Goal: Task Accomplishment & Management: Use online tool/utility

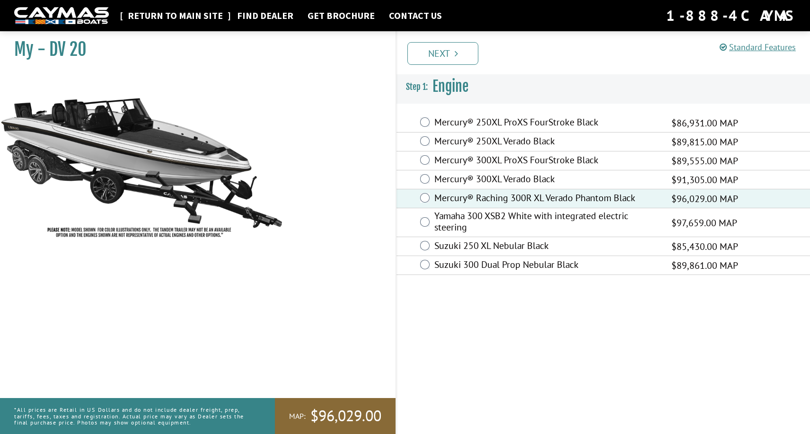
click at [192, 18] on link "Return to main site" at bounding box center [175, 15] width 105 height 12
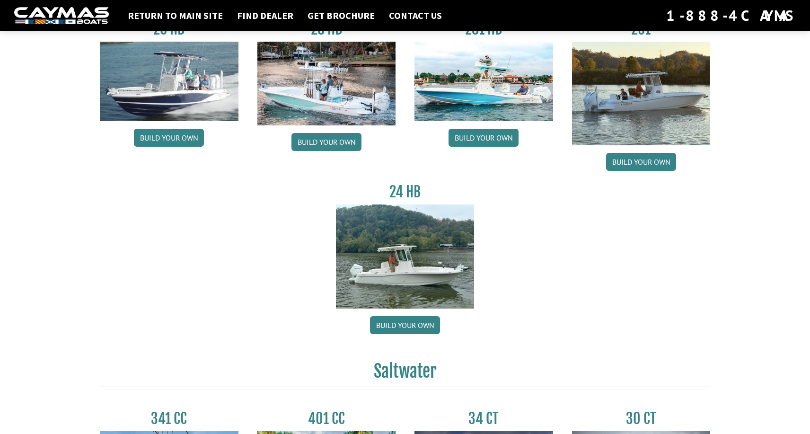
scroll to position [97, 0]
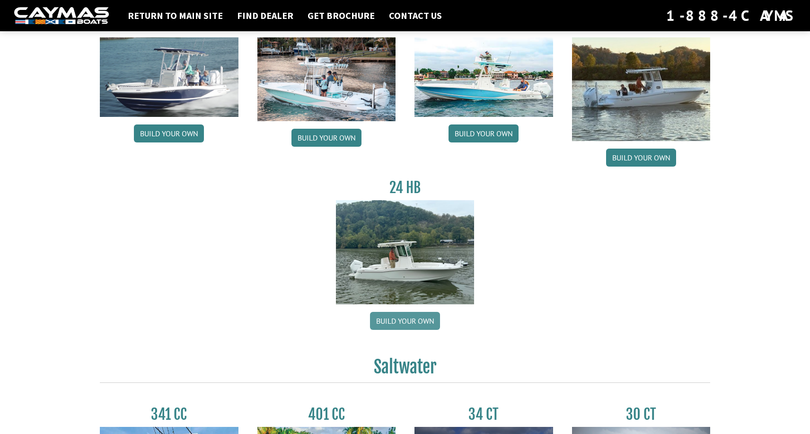
click at [405, 321] on link "Build your own" at bounding box center [405, 321] width 70 height 18
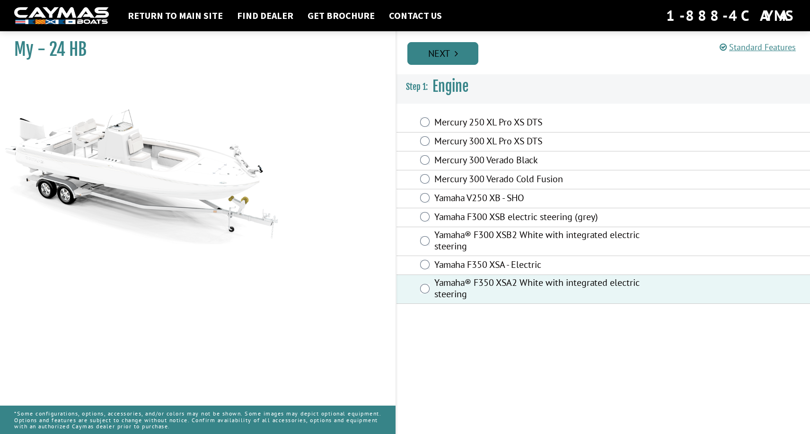
click at [454, 46] on link "Next" at bounding box center [442, 53] width 71 height 23
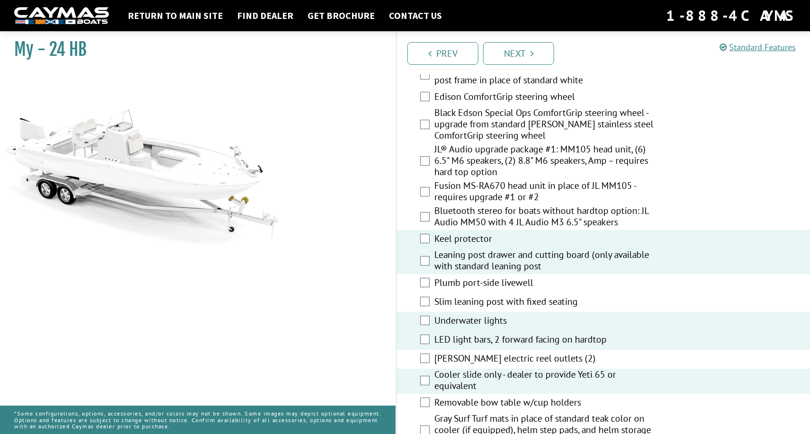
scroll to position [1015, 0]
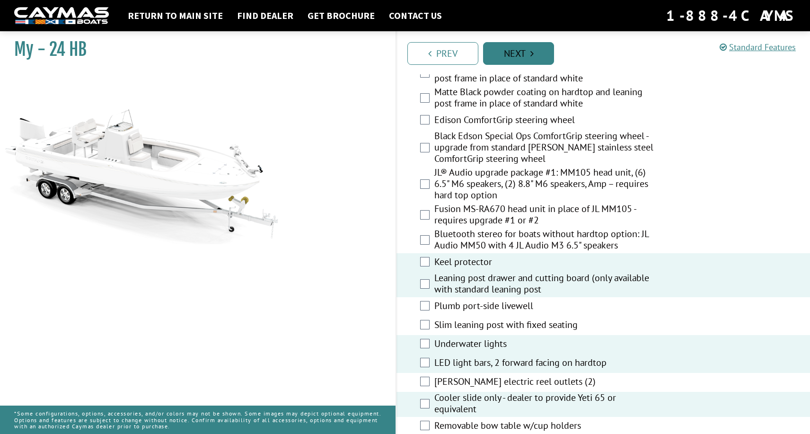
click at [532, 47] on link "Next" at bounding box center [518, 53] width 71 height 23
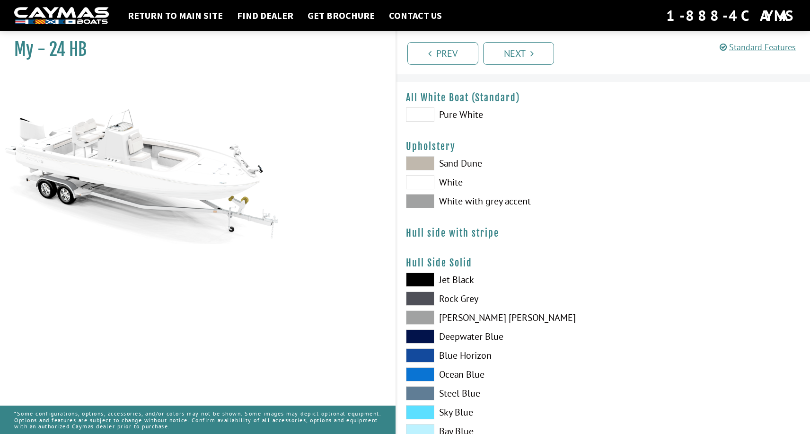
scroll to position [25, 0]
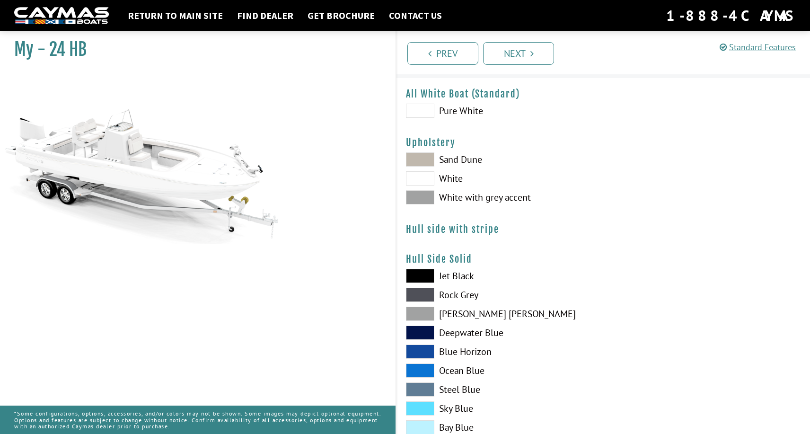
click at [426, 198] on span at bounding box center [420, 197] width 28 height 14
click at [425, 274] on span at bounding box center [420, 276] width 28 height 14
click at [453, 276] on label "Jet Black" at bounding box center [500, 276] width 188 height 14
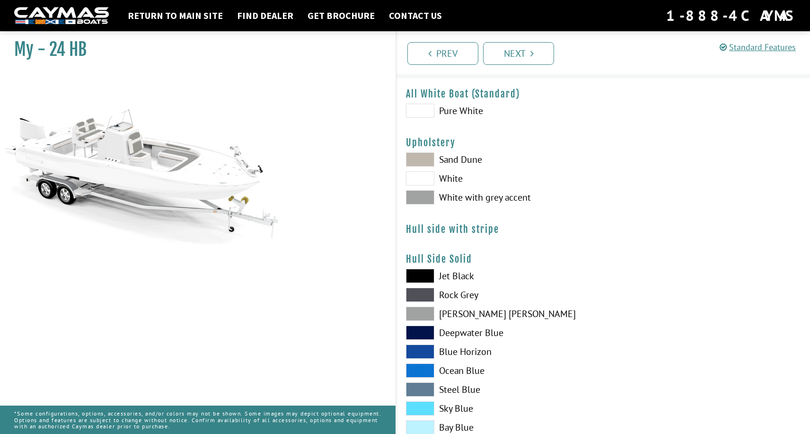
click at [447, 351] on label "Blue Horizon" at bounding box center [500, 352] width 188 height 14
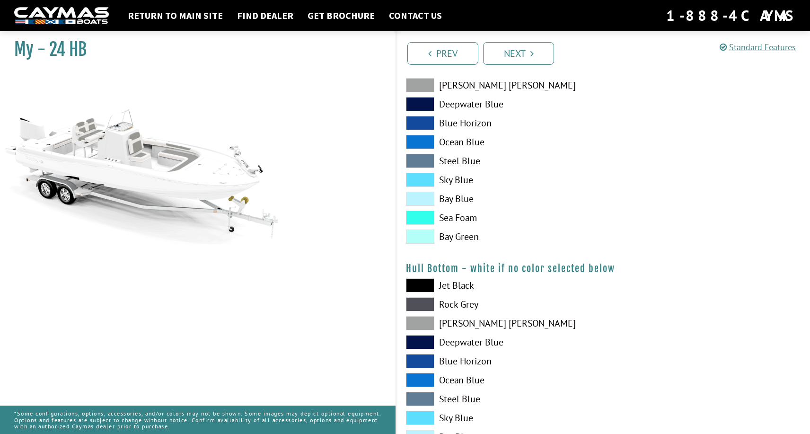
scroll to position [254, 0]
click at [450, 324] on label "[PERSON_NAME] [PERSON_NAME]" at bounding box center [500, 323] width 188 height 14
click at [453, 396] on label "Steel Blue" at bounding box center [500, 398] width 188 height 14
click at [427, 395] on span at bounding box center [420, 398] width 28 height 14
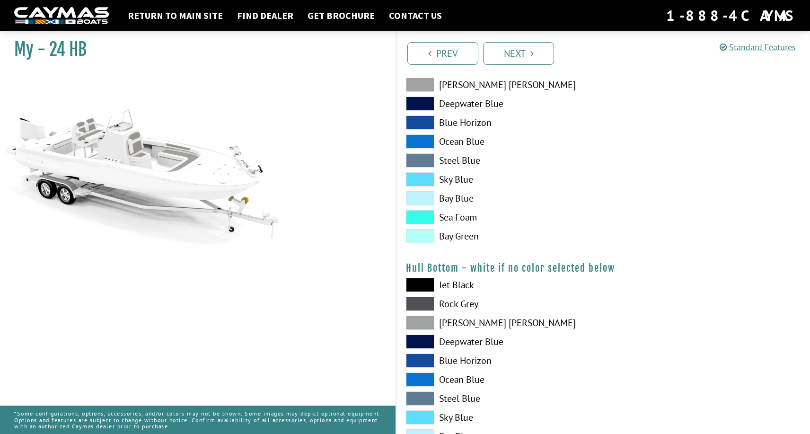
click at [427, 395] on span at bounding box center [420, 398] width 28 height 14
click at [426, 339] on span at bounding box center [420, 342] width 28 height 14
click at [424, 397] on span at bounding box center [420, 398] width 28 height 14
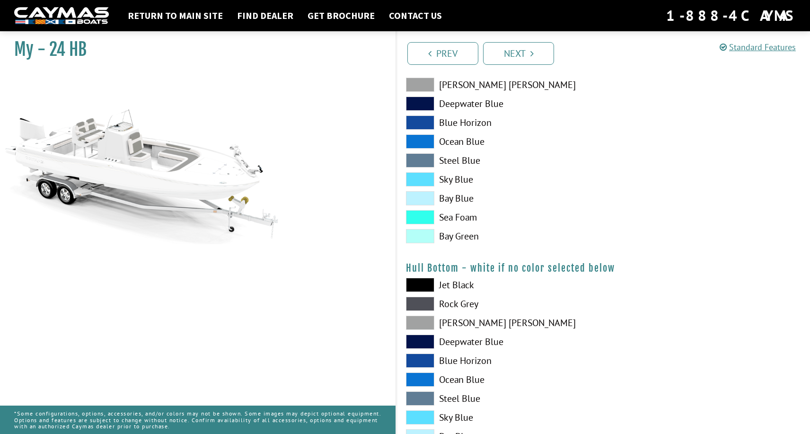
click at [425, 377] on span at bounding box center [420, 379] width 28 height 14
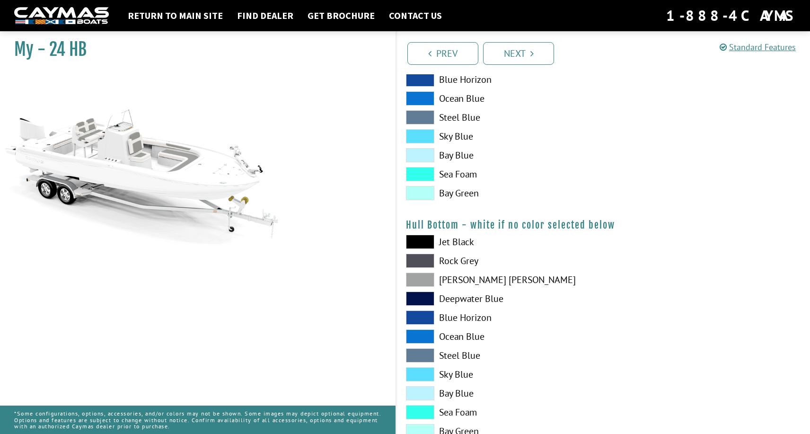
scroll to position [318, 0]
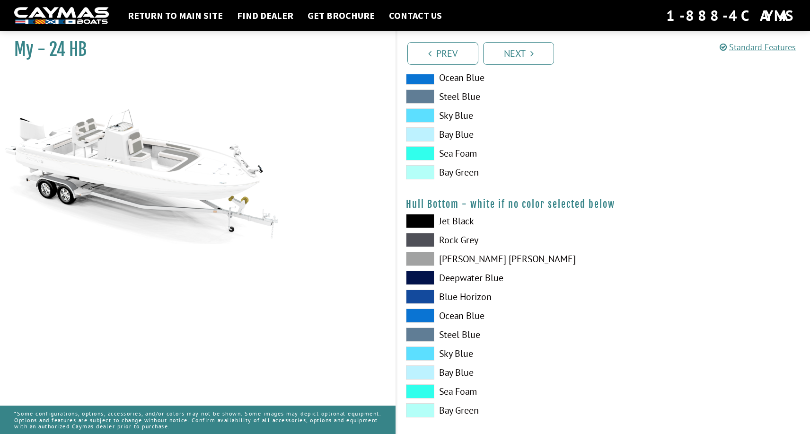
click at [421, 392] on span at bounding box center [420, 391] width 28 height 14
click at [423, 370] on span at bounding box center [420, 372] width 28 height 14
click at [422, 354] on span at bounding box center [420, 353] width 28 height 14
click at [423, 336] on span at bounding box center [420, 334] width 28 height 14
click at [425, 316] on span at bounding box center [420, 316] width 28 height 14
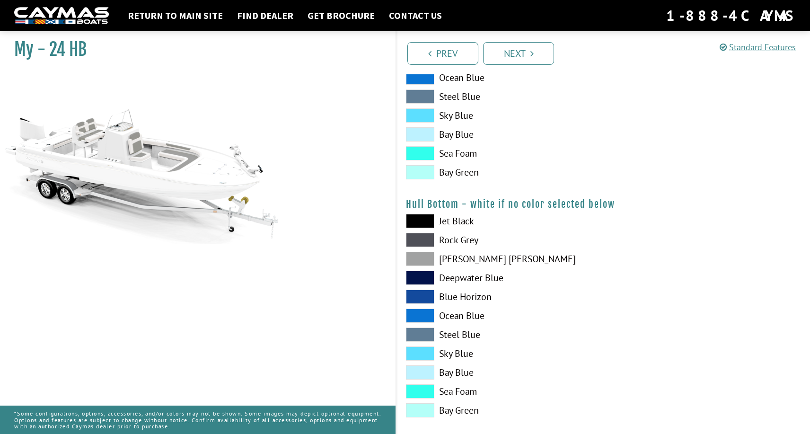
click at [425, 294] on span at bounding box center [420, 297] width 28 height 14
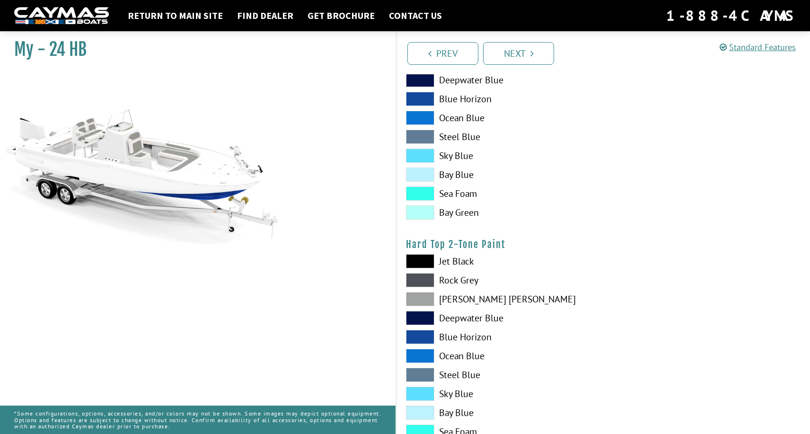
scroll to position [516, 0]
click at [415, 335] on span at bounding box center [420, 336] width 28 height 14
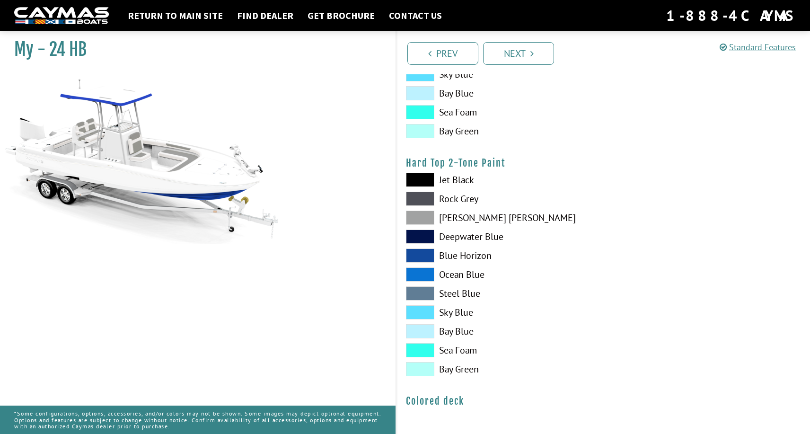
scroll to position [597, 0]
click at [416, 333] on span at bounding box center [420, 331] width 28 height 14
click at [421, 275] on span at bounding box center [420, 274] width 28 height 14
click at [421, 274] on span at bounding box center [420, 274] width 28 height 14
click at [422, 256] on span at bounding box center [420, 255] width 28 height 14
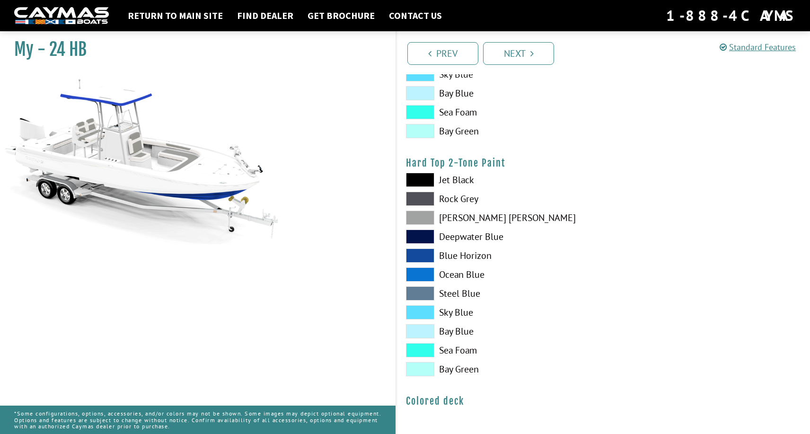
click at [422, 232] on span at bounding box center [420, 237] width 28 height 14
click at [421, 218] on span at bounding box center [420, 218] width 28 height 14
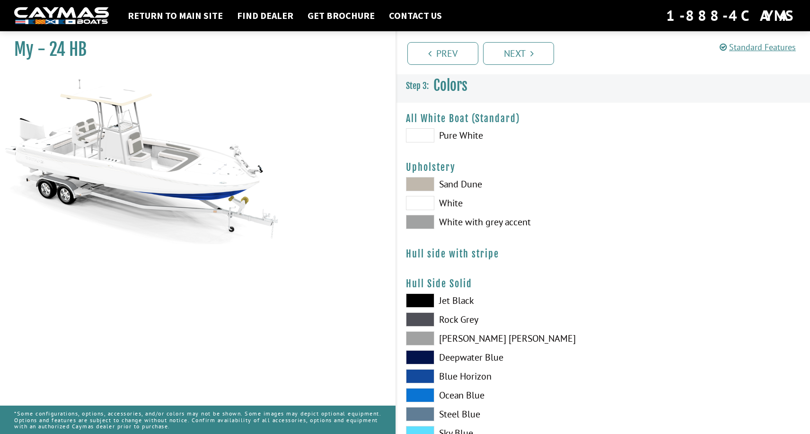
scroll to position [0, 0]
click at [529, 56] on link "Next" at bounding box center [518, 53] width 71 height 23
